Goal: Task Accomplishment & Management: Complete application form

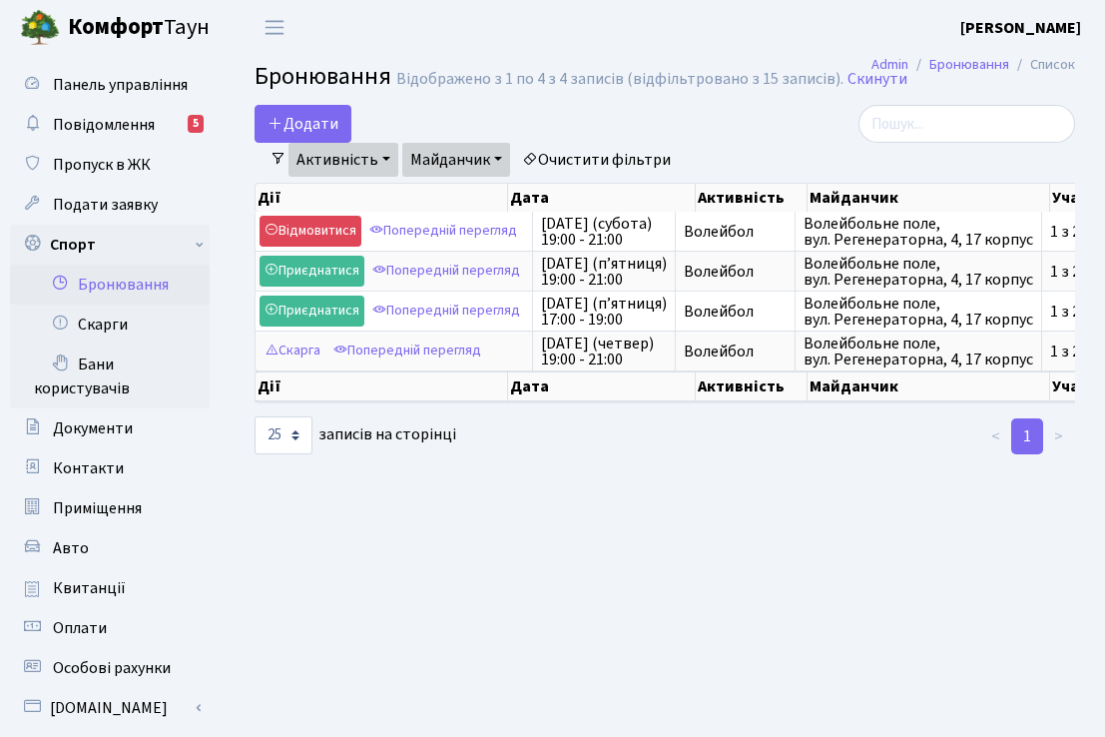
select select "4"
select select "8"
select select "25"
click at [328, 116] on button "Додати" at bounding box center [303, 124] width 97 height 38
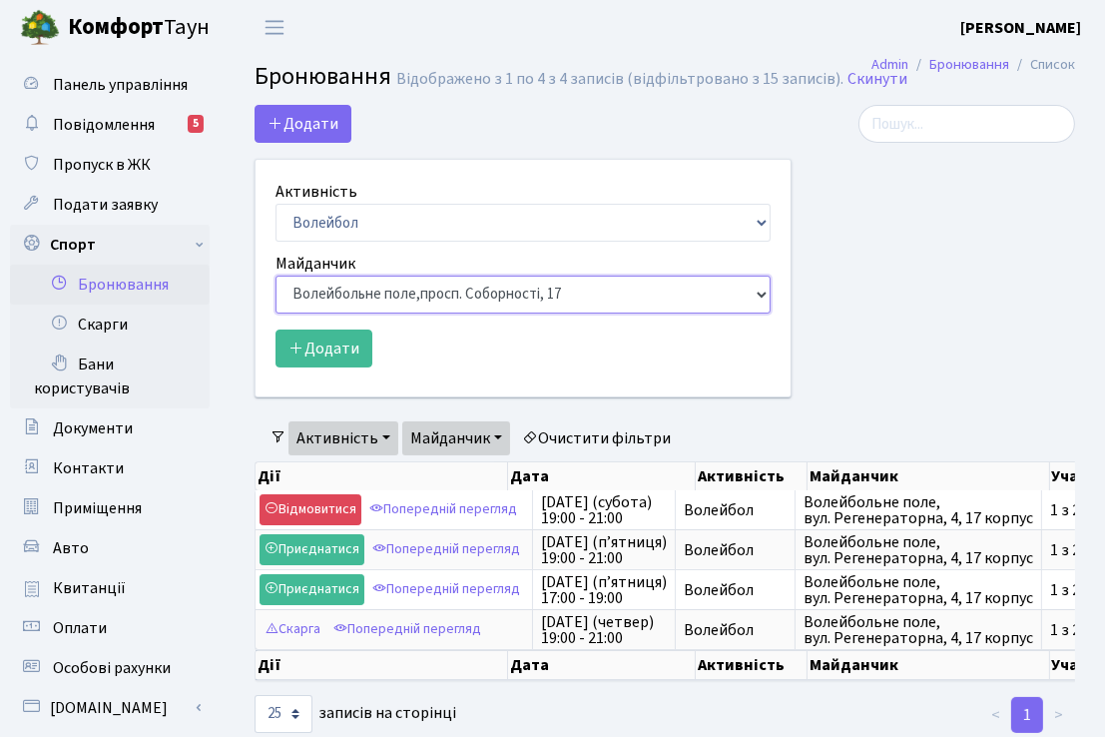
click at [766, 291] on select "Баскетбольне / футбольне поле, [GEOGRAPHIC_DATA]. [STREET_ADDRESS]. [STREET_ADD…" at bounding box center [522, 294] width 495 height 38
click at [761, 291] on select "Баскетбольне / футбольне поле, [GEOGRAPHIC_DATA]. [STREET_ADDRESS]. [STREET_ADD…" at bounding box center [522, 294] width 495 height 38
select select "4"
click at [275, 275] on select "Баскетбольне / футбольне поле, [GEOGRAPHIC_DATA]. [STREET_ADDRESS]. [STREET_ADD…" at bounding box center [522, 294] width 495 height 38
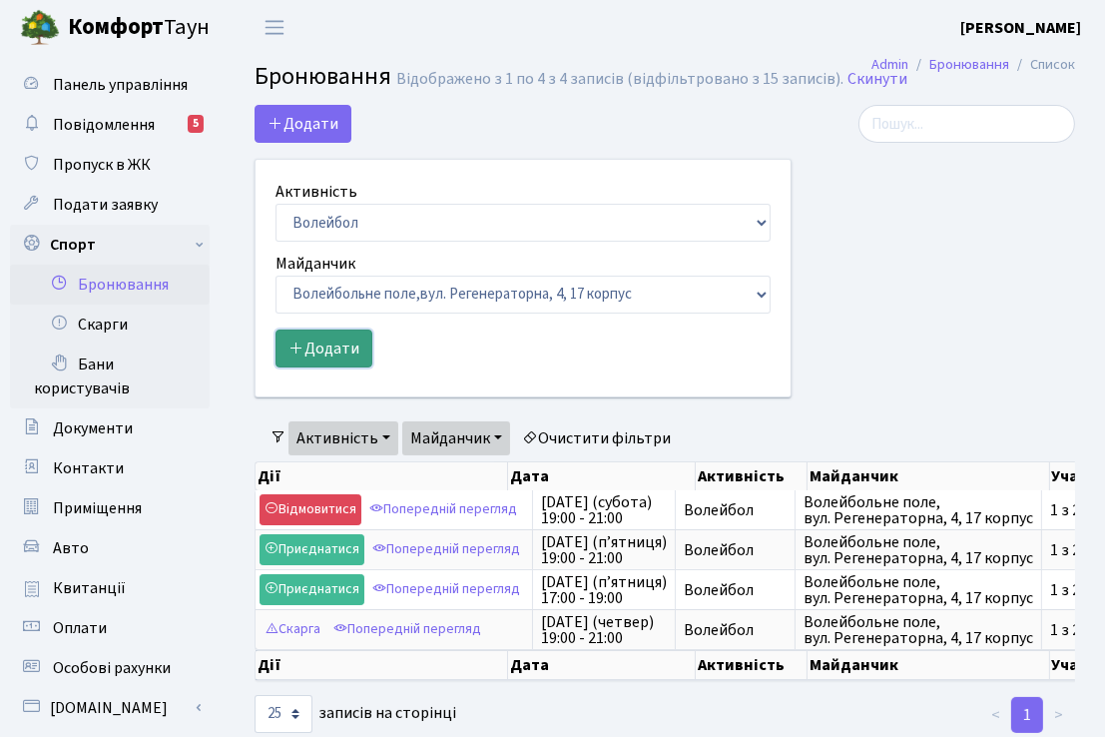
click at [311, 350] on button "Додати" at bounding box center [323, 348] width 97 height 38
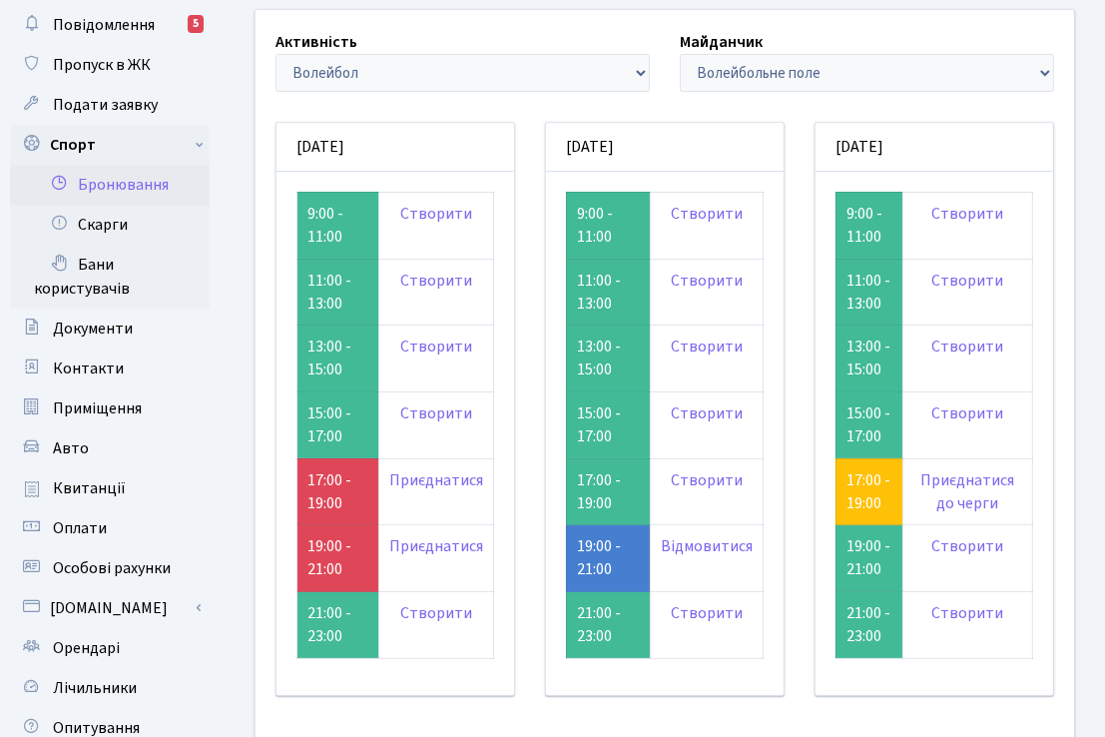
scroll to position [114, 0]
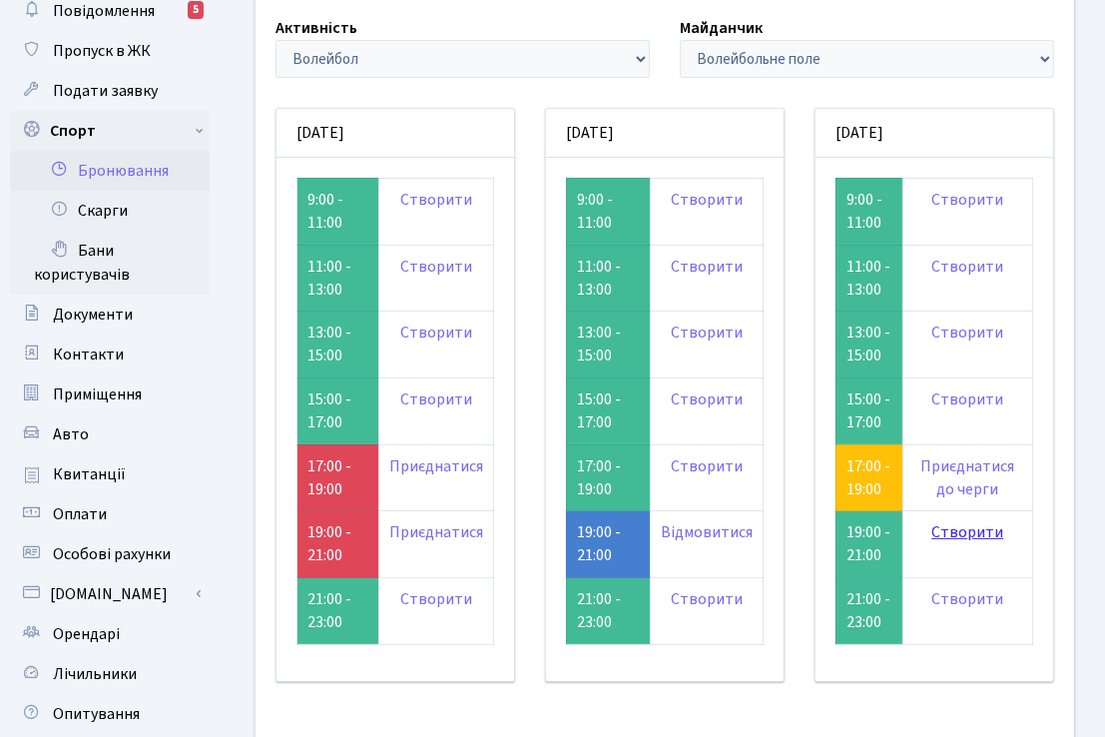
click at [959, 532] on link "Створити" at bounding box center [967, 532] width 72 height 22
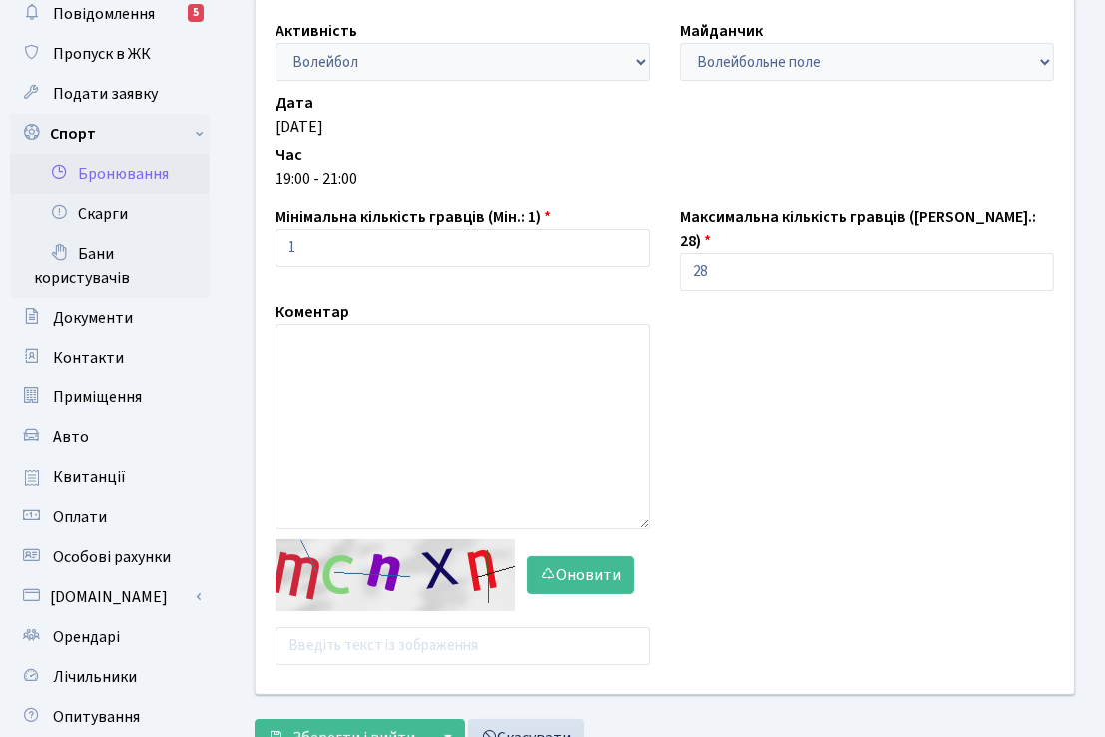
scroll to position [177, 0]
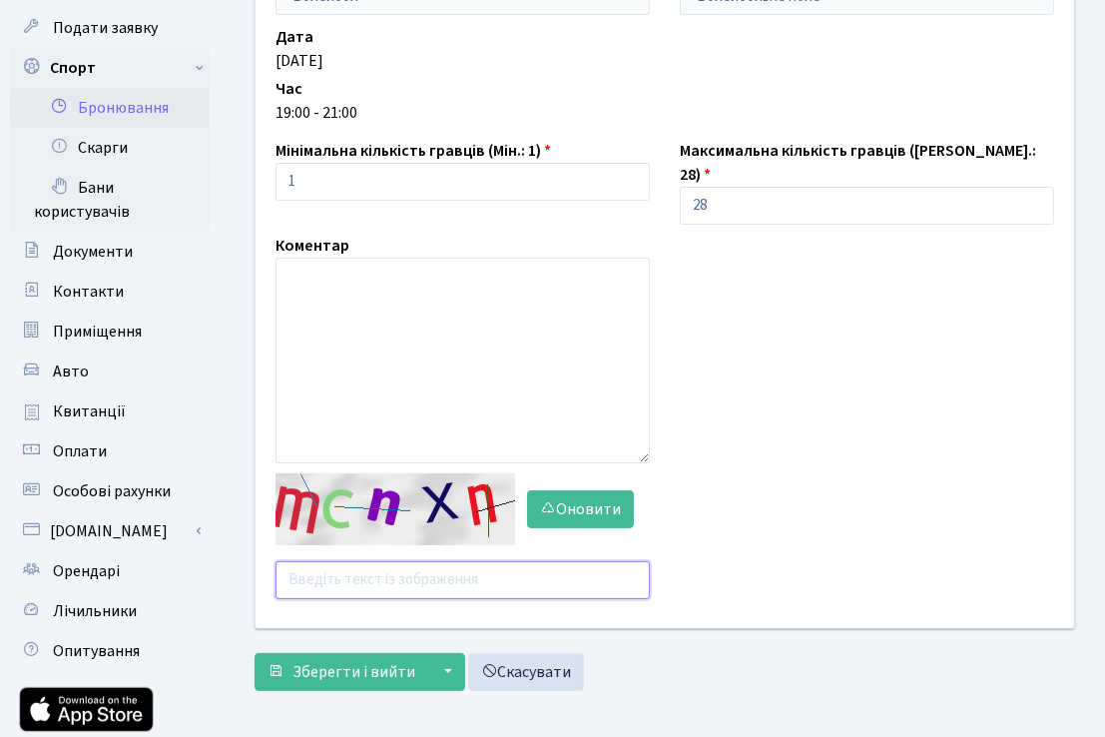
click at [288, 561] on input "text" at bounding box center [462, 580] width 374 height 38
type input "gzrtb"
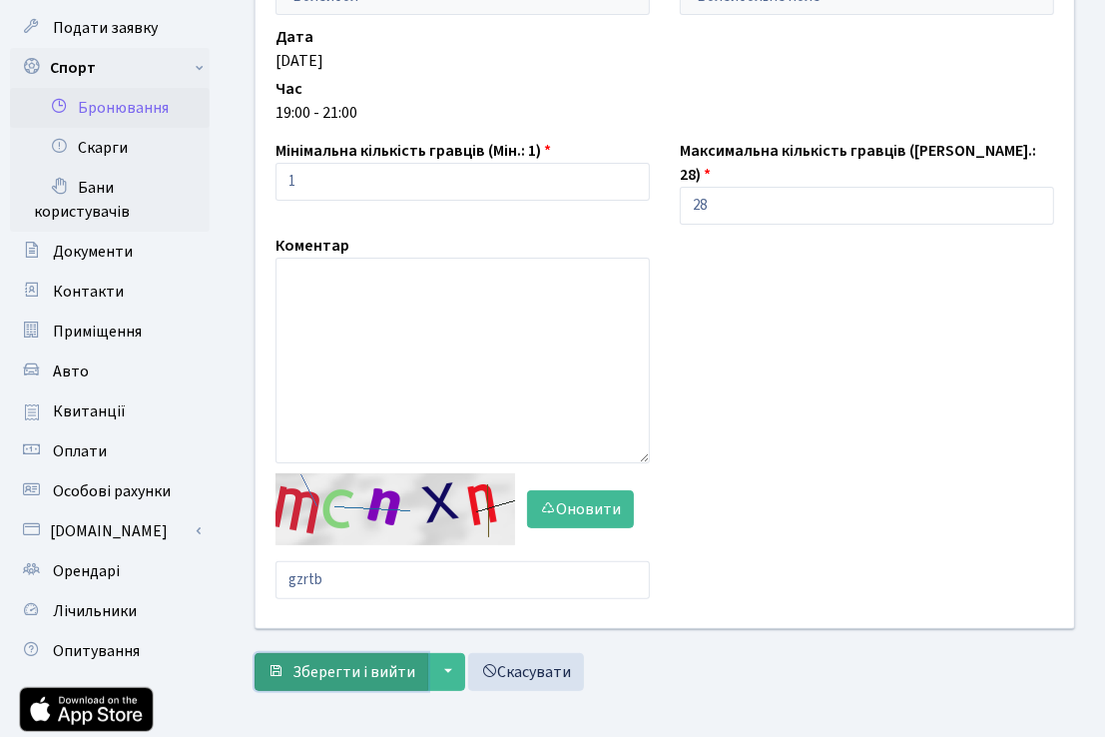
click at [308, 661] on span "Зберегти і вийти" at bounding box center [353, 672] width 123 height 22
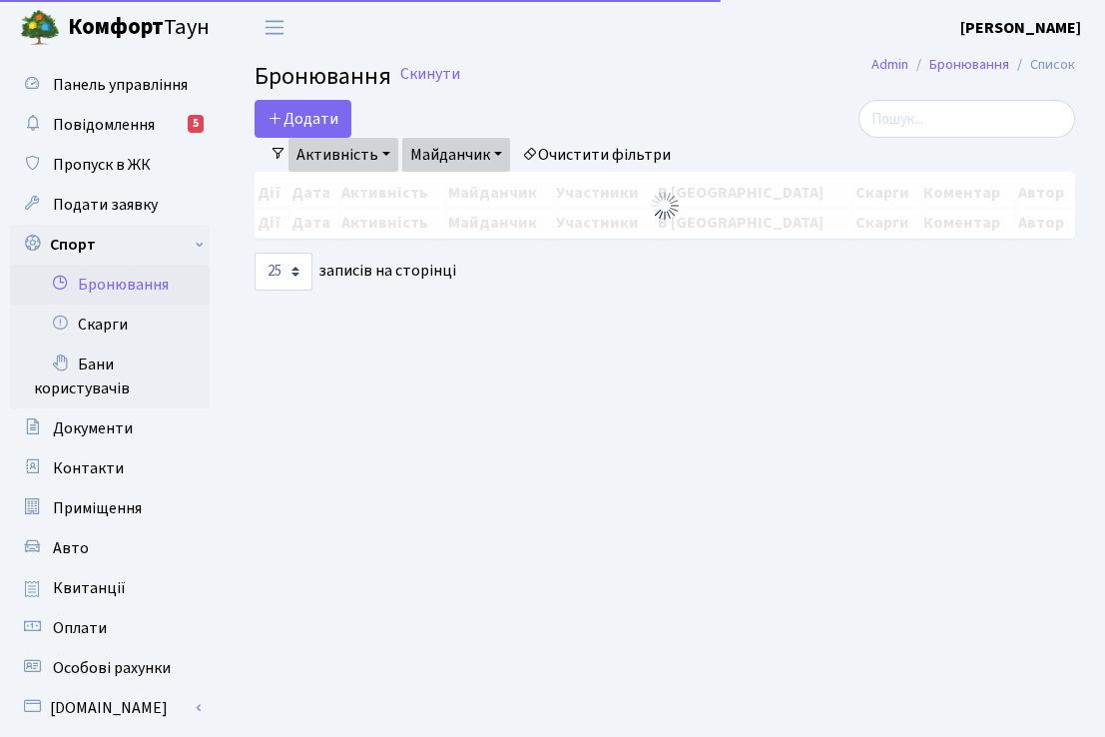
select select "25"
